Goal: Task Accomplishment & Management: Manage account settings

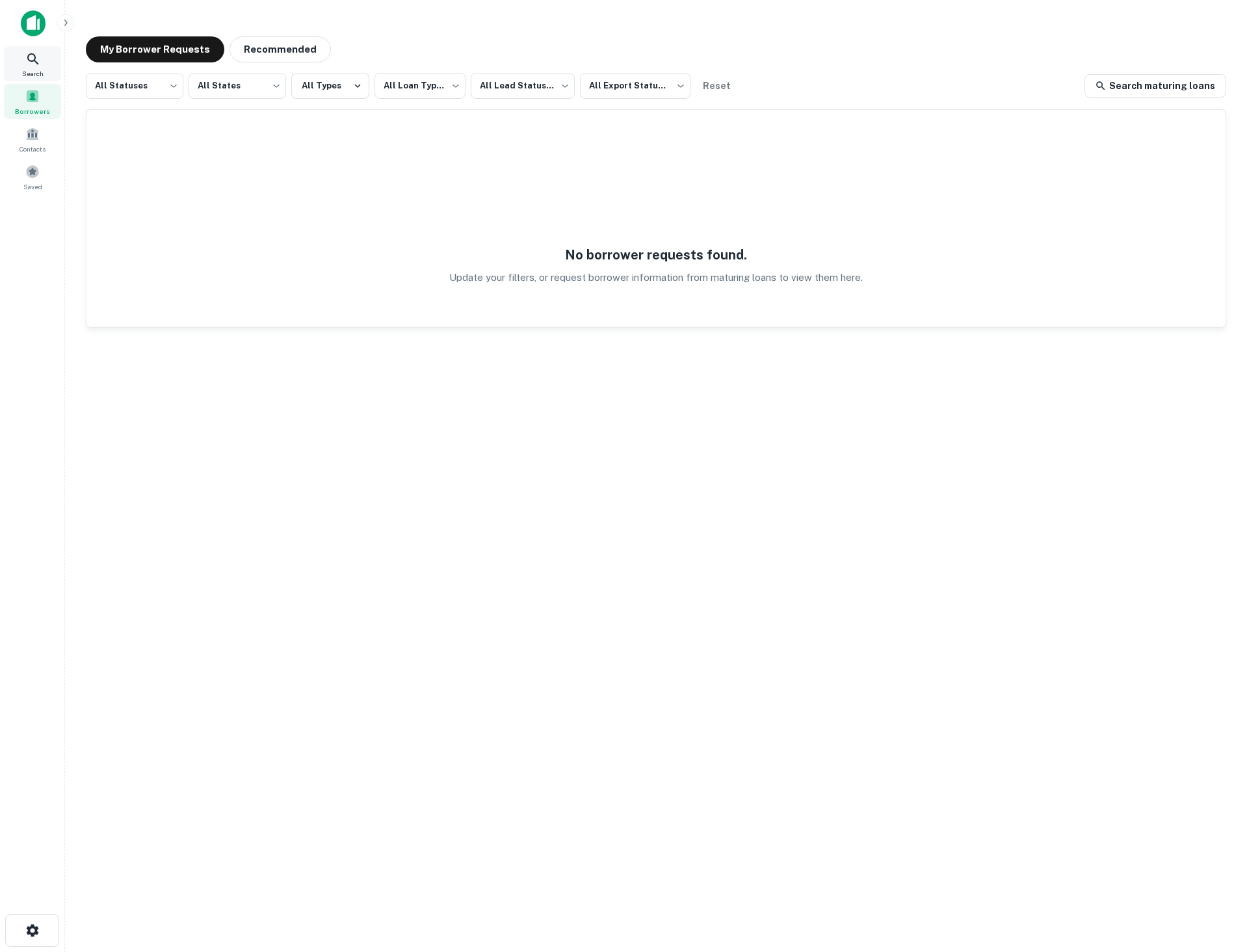
click at [37, 61] on icon at bounding box center [33, 58] width 15 height 15
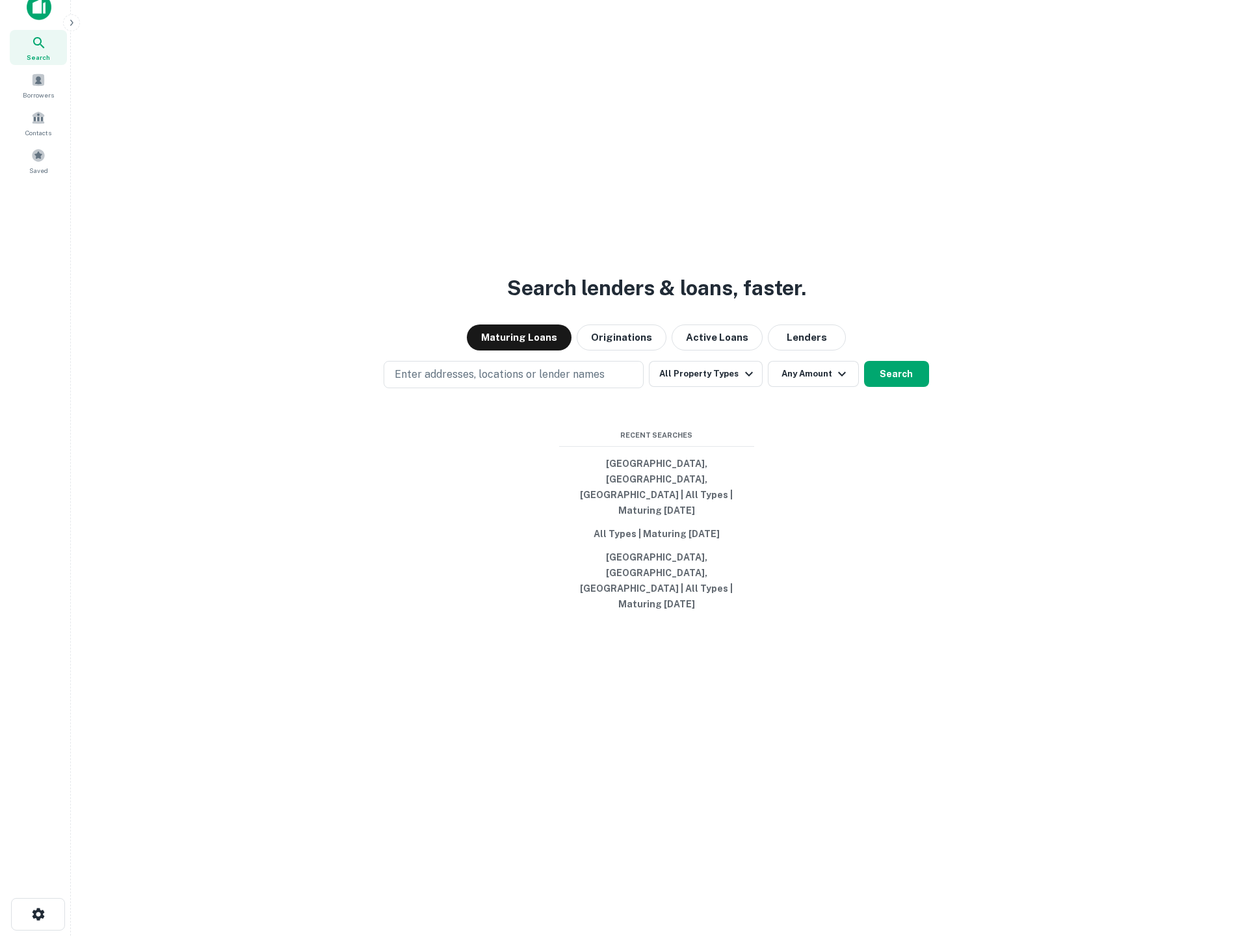
scroll to position [21, 0]
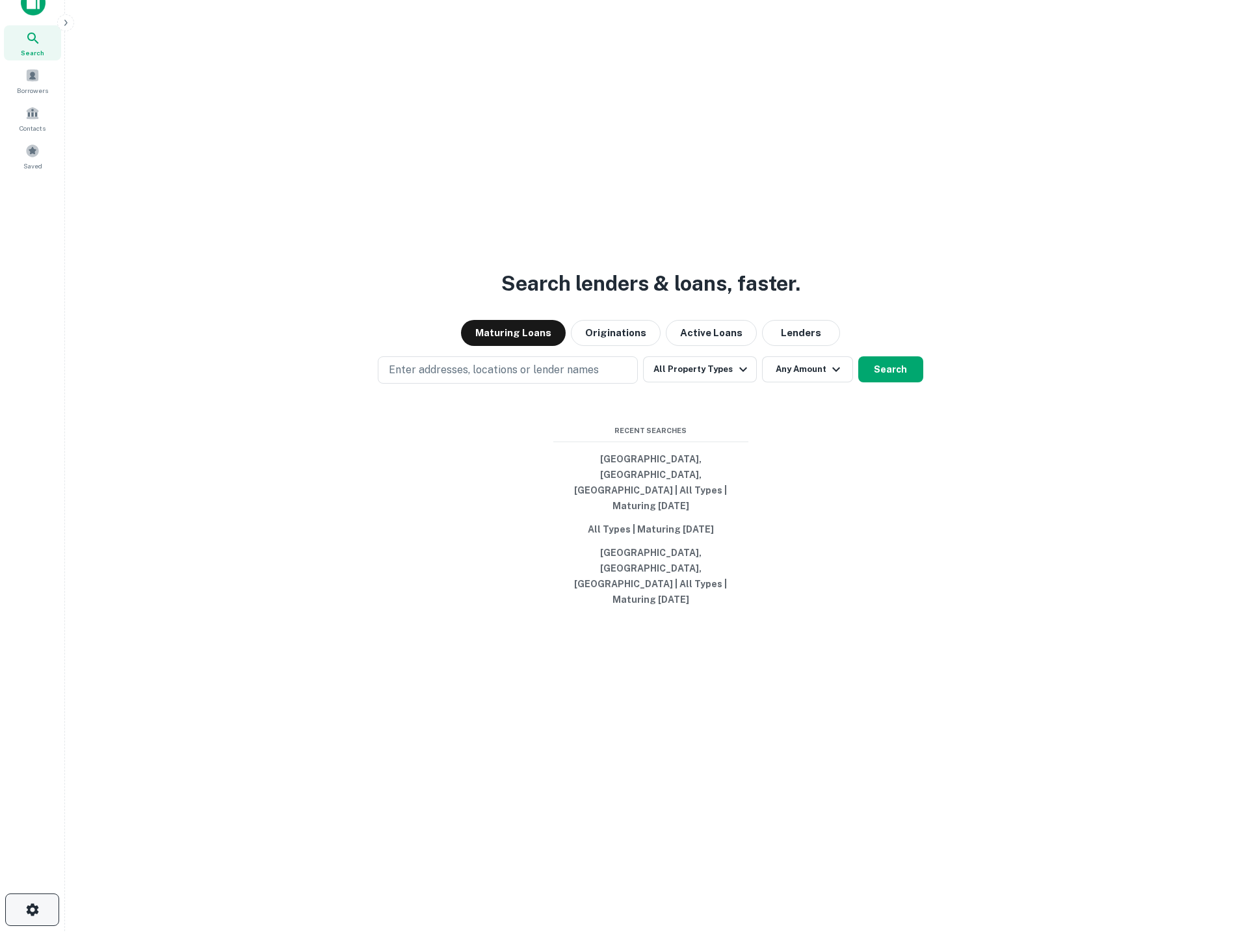
click at [44, 918] on button "button" at bounding box center [32, 909] width 54 height 33
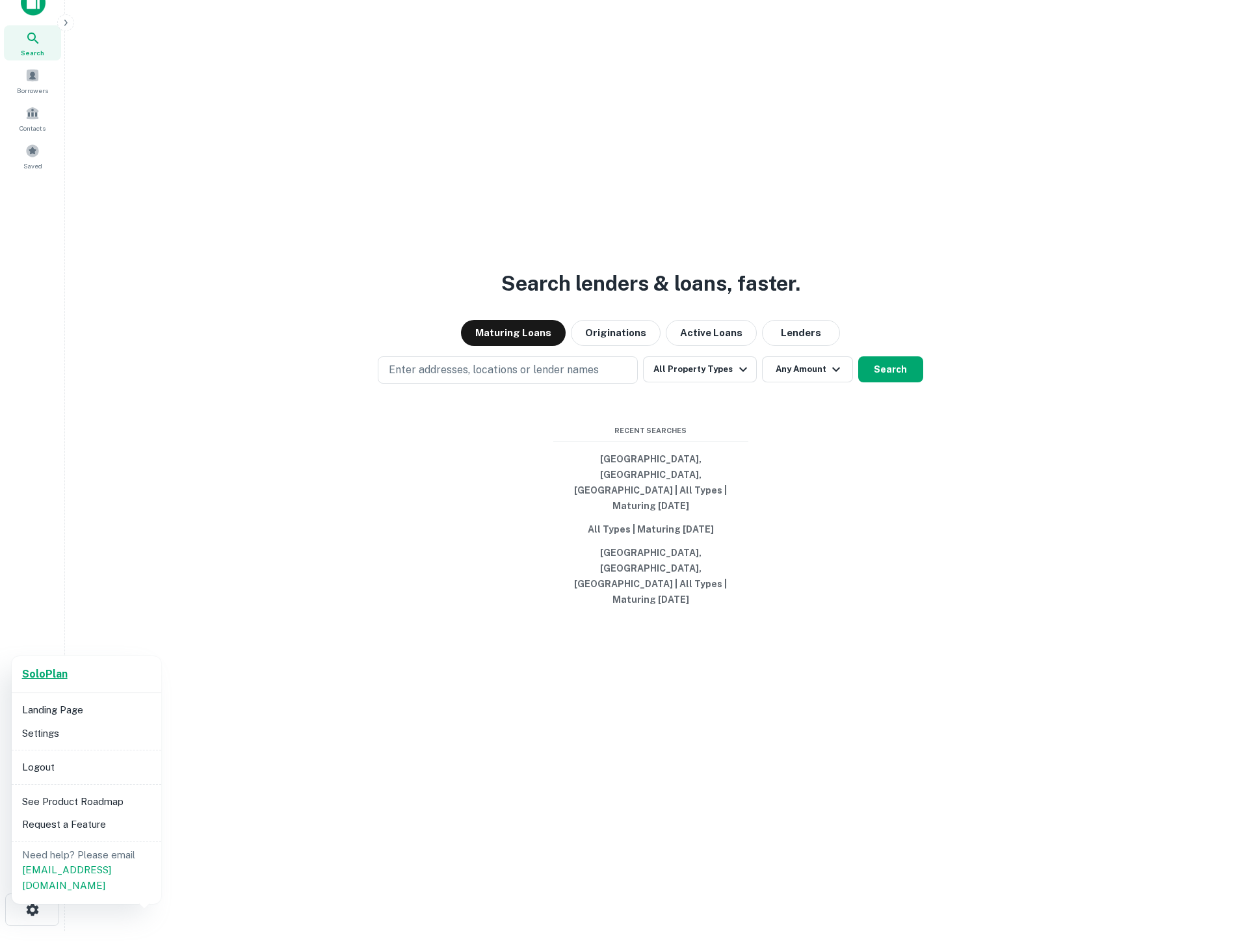
click at [50, 680] on link "Solo Plan" at bounding box center [45, 674] width 45 height 15
